Goal: Information Seeking & Learning: Learn about a topic

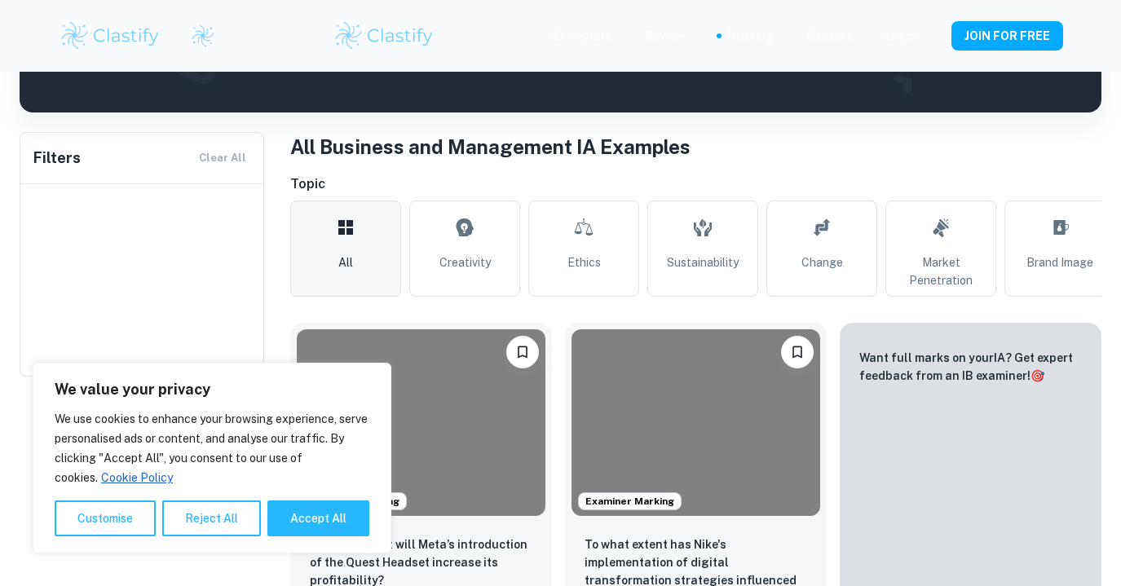
type input "Business and Management"
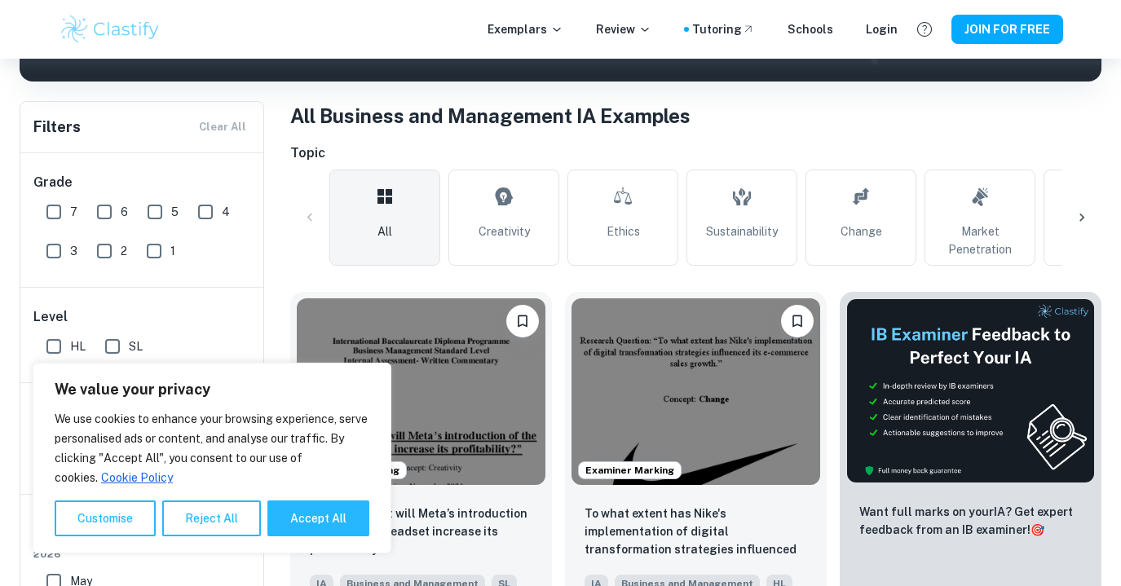
scroll to position [490, 0]
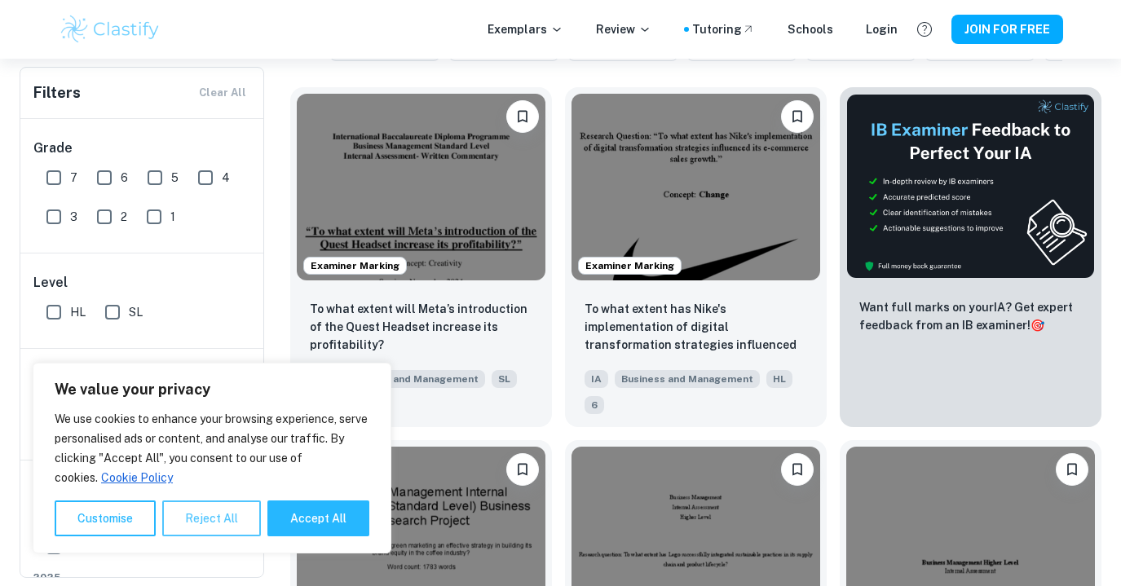
click at [214, 525] on button "Reject All" at bounding box center [211, 518] width 99 height 36
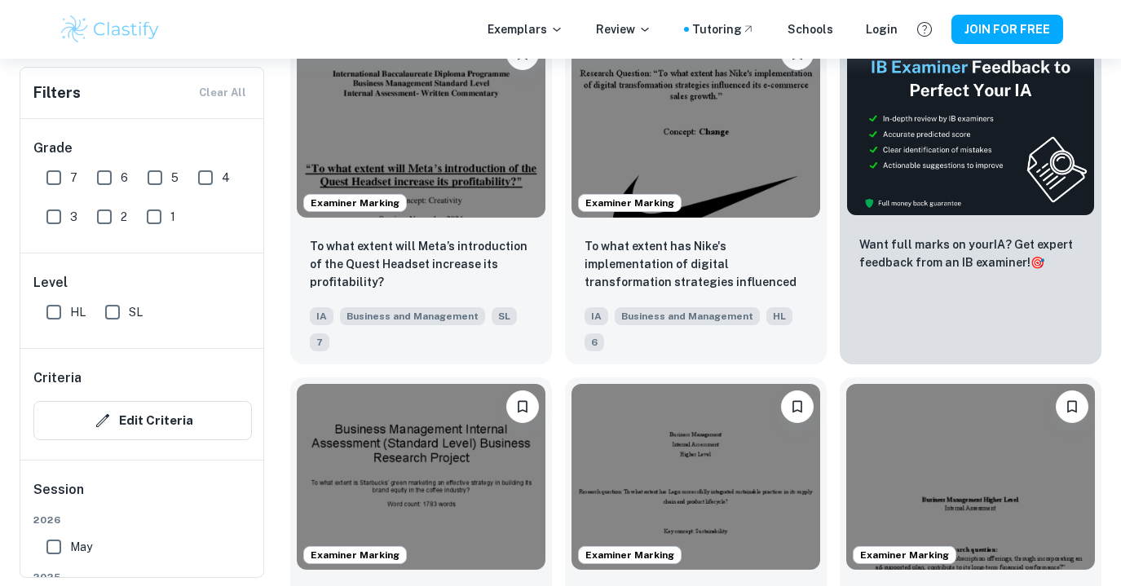
scroll to position [552, 0]
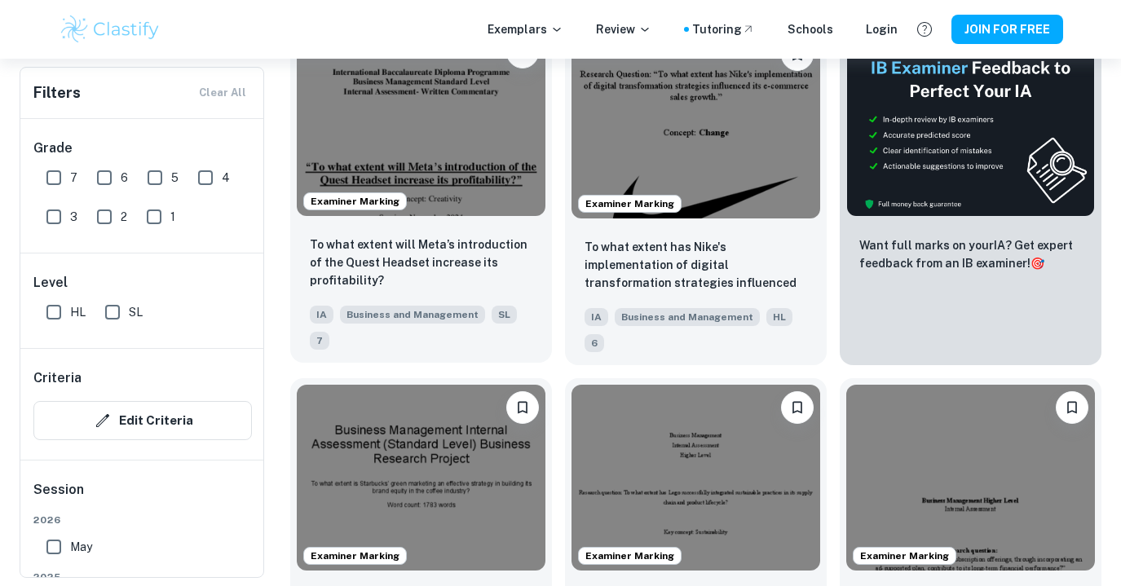
click at [473, 227] on div "To what extent will Meta’s introduction of the Quest Headset increase its profi…" at bounding box center [421, 292] width 262 height 140
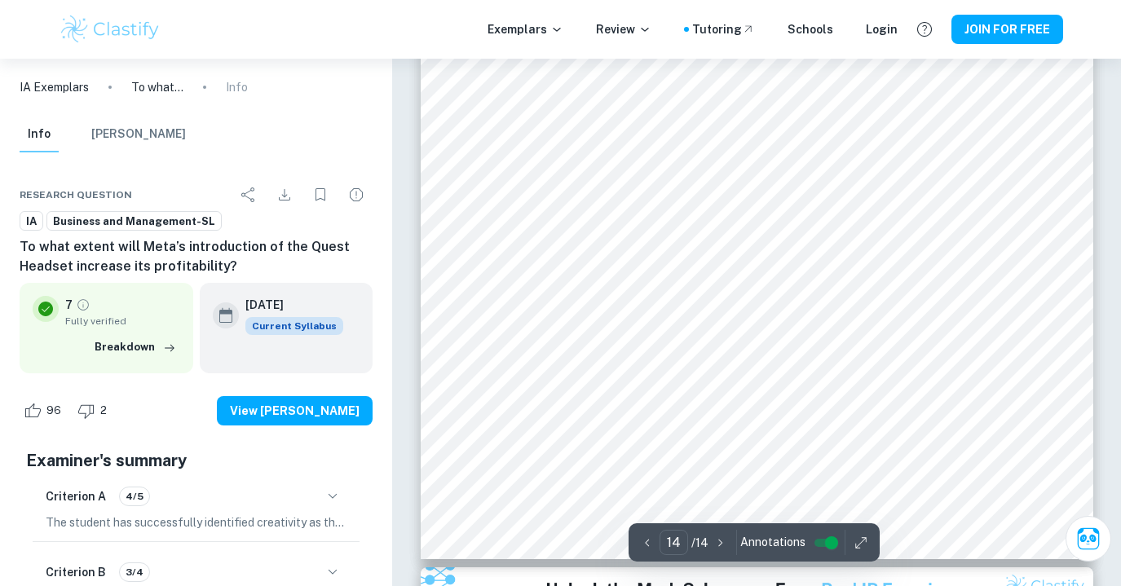
scroll to position [13353, 0]
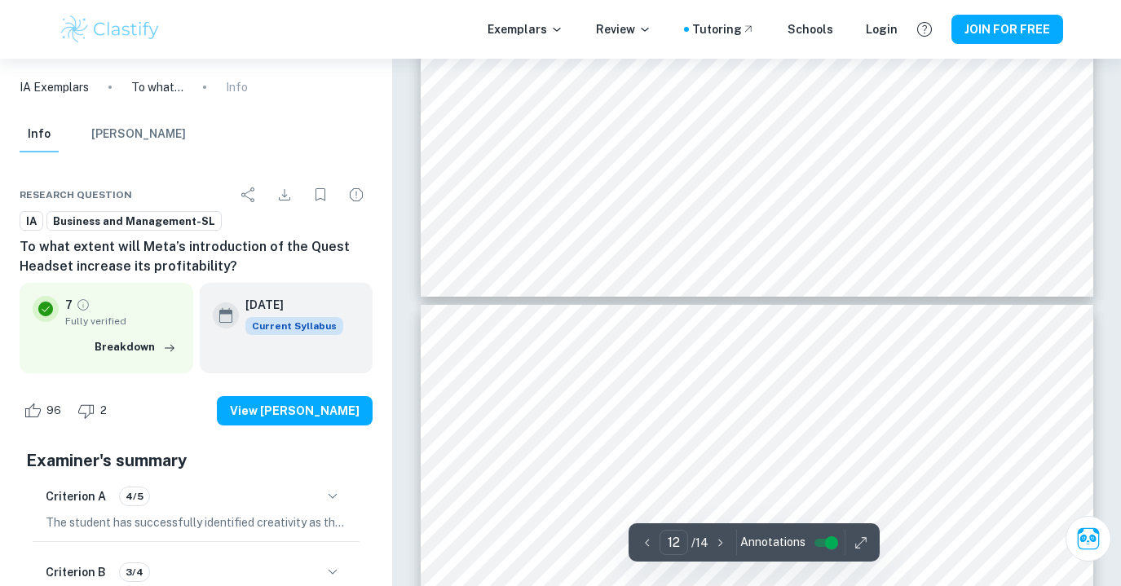
type input "11"
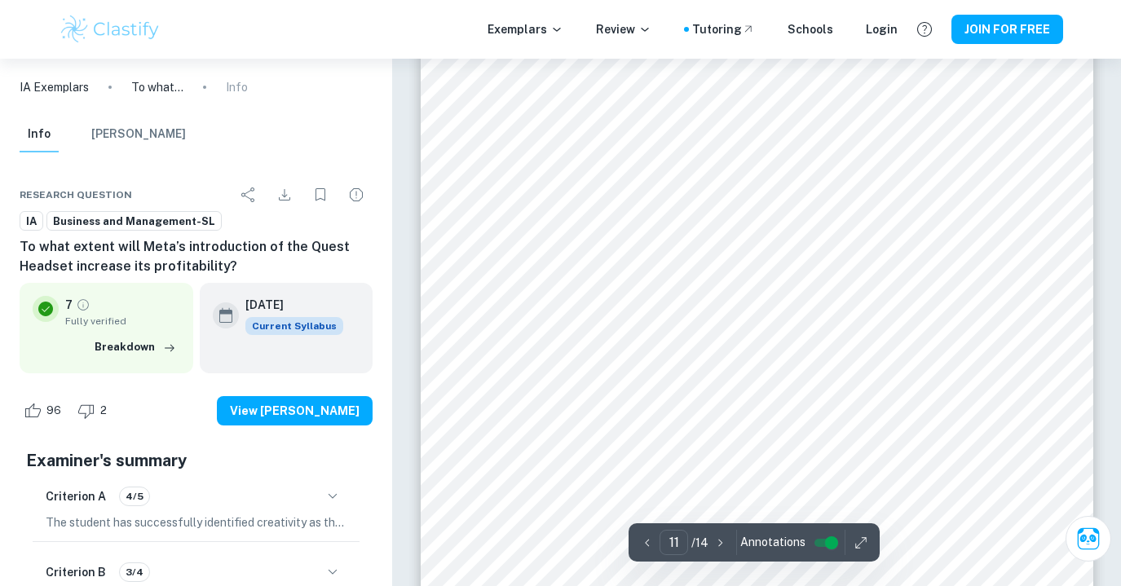
scroll to position [9998, 0]
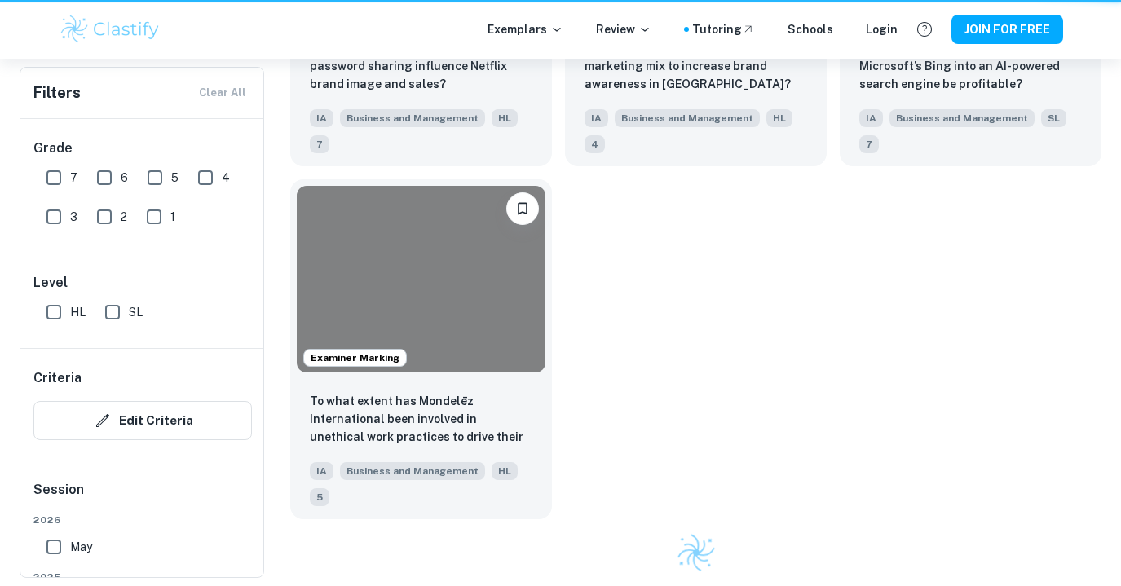
scroll to position [552, 0]
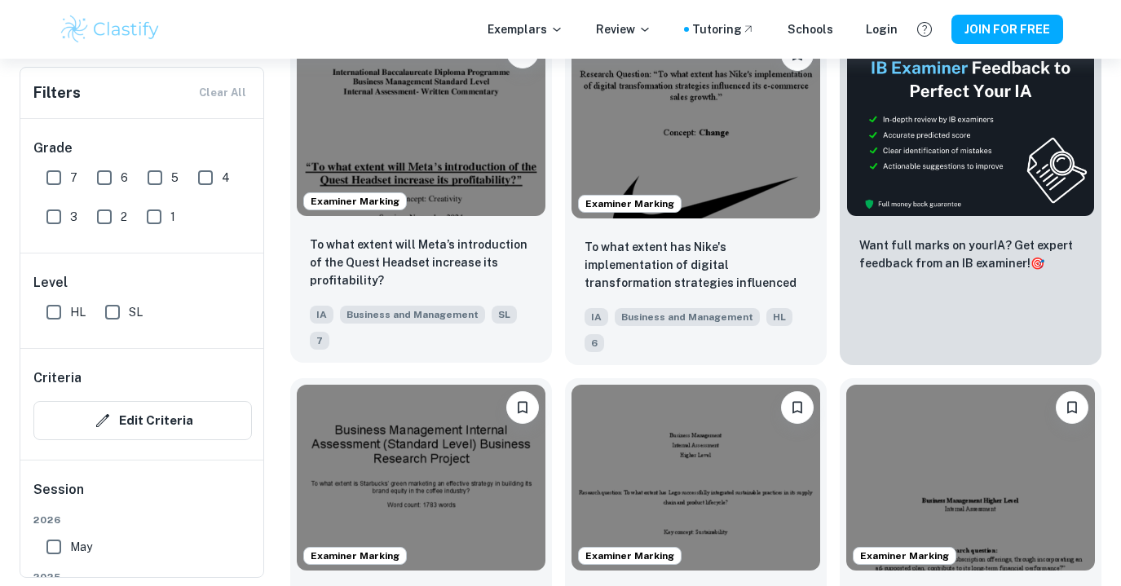
click at [453, 229] on div "To what extent will Meta’s introduction of the Quest Headset increase its profi…" at bounding box center [421, 292] width 262 height 140
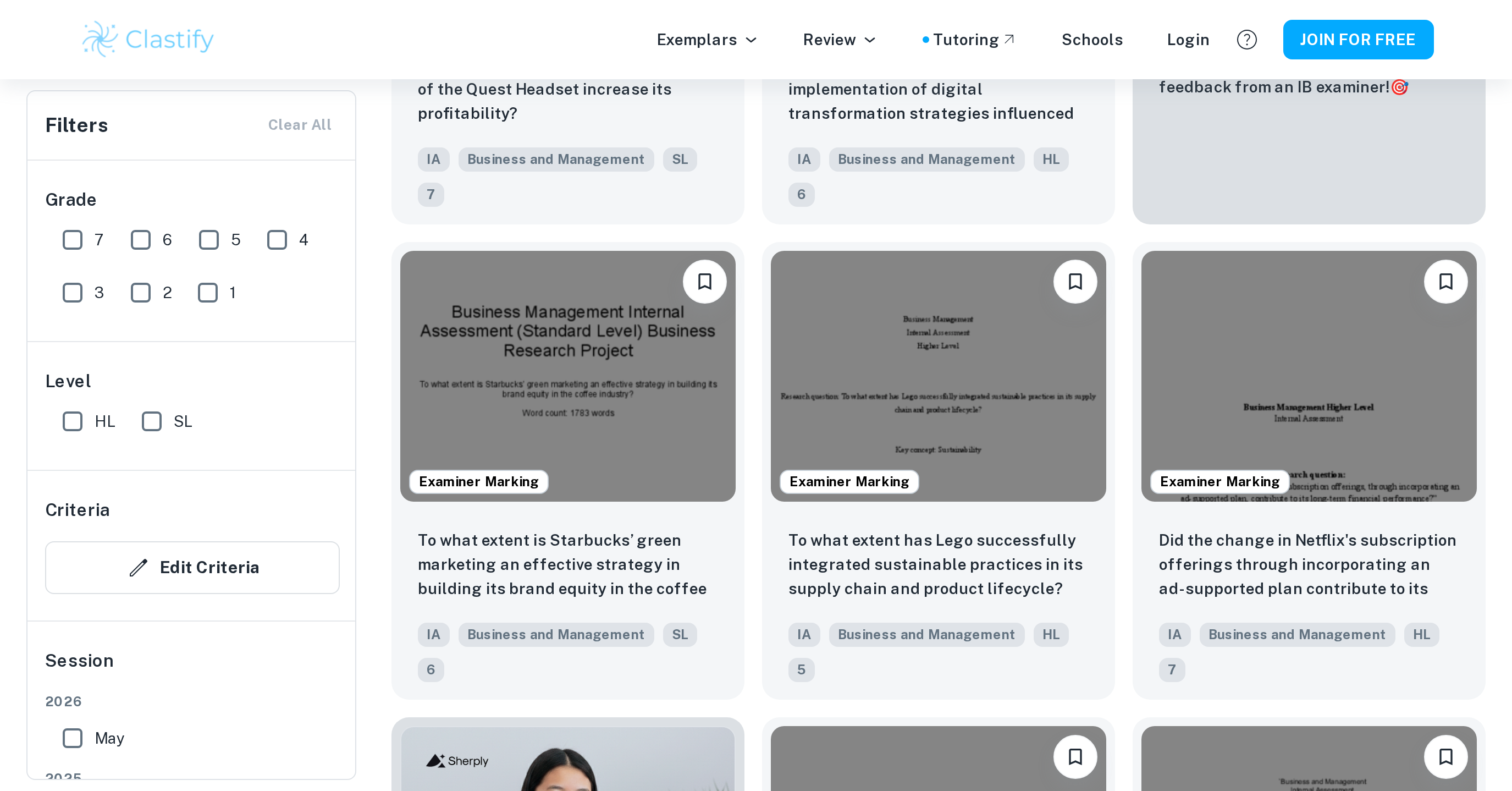
scroll to position [505, 0]
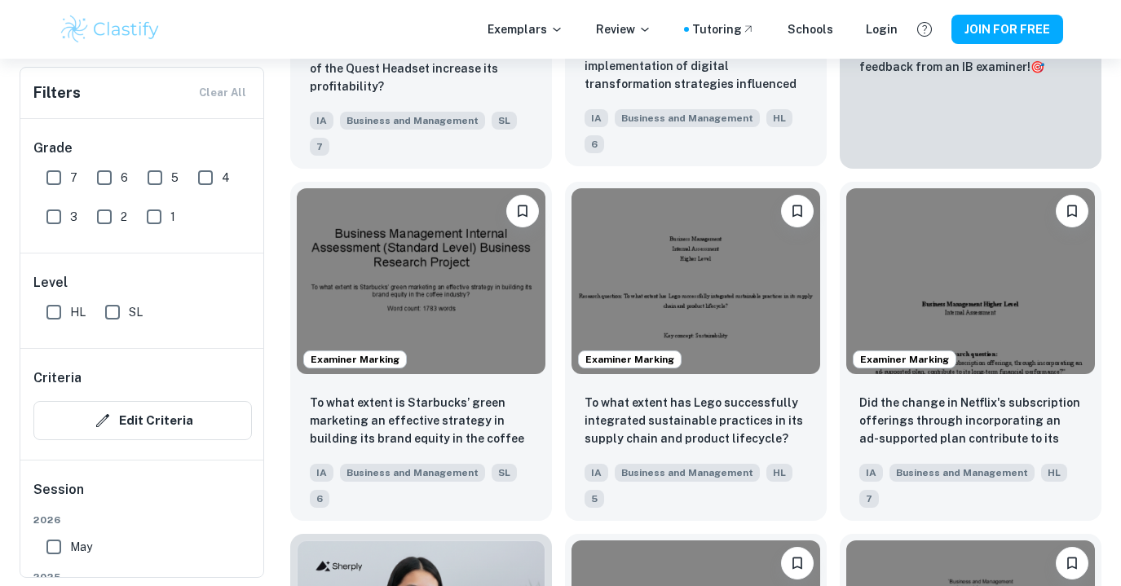
click at [715, 86] on p "To what extent has Nike's implementation of digital transformation strategies i…" at bounding box center [695, 66] width 222 height 55
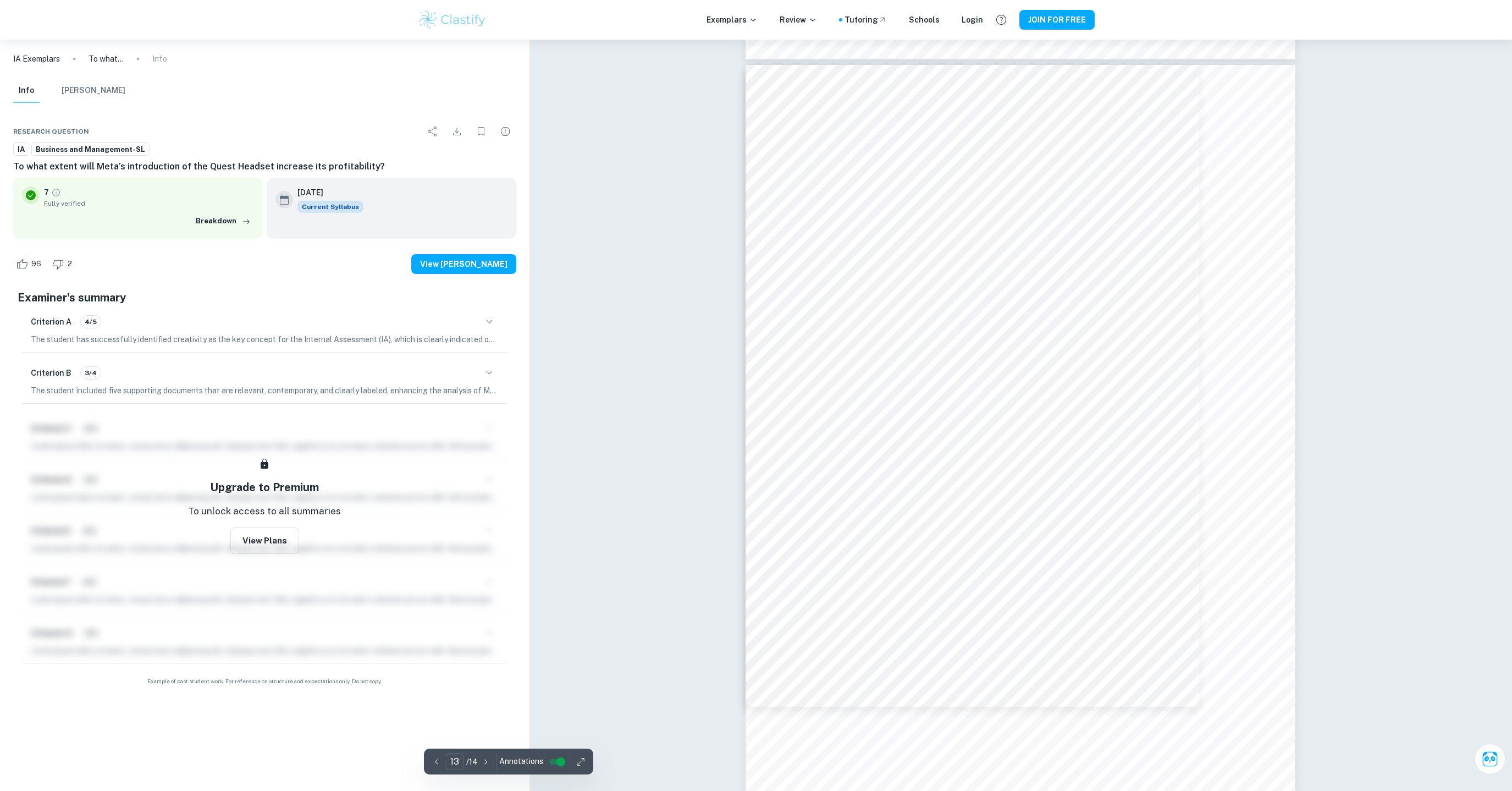
scroll to position [9658, 0]
type input "14"
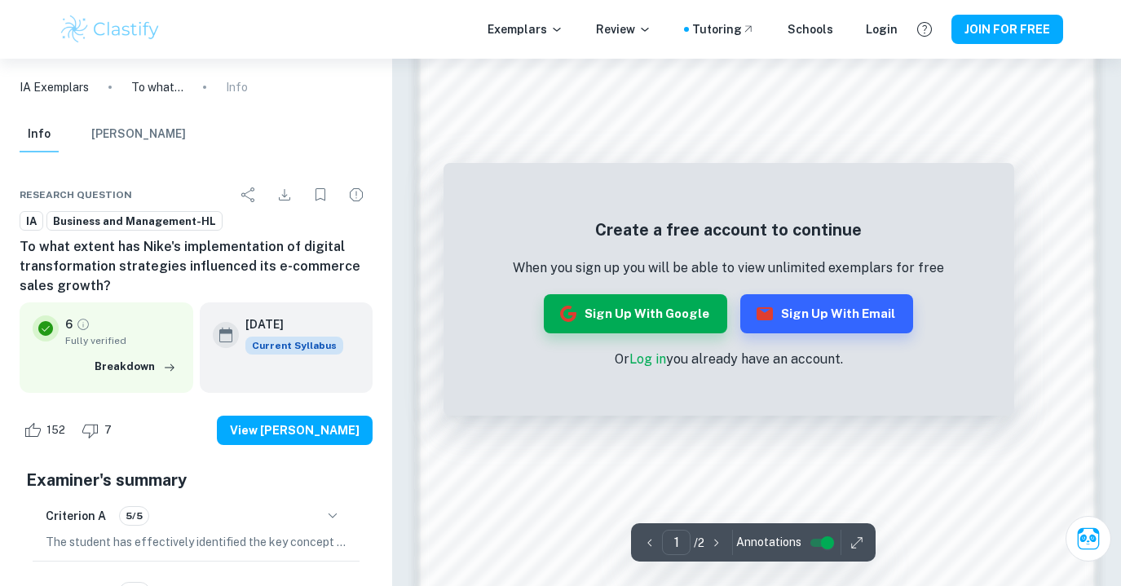
scroll to position [1349, 0]
